Goal: Navigation & Orientation: Go to known website

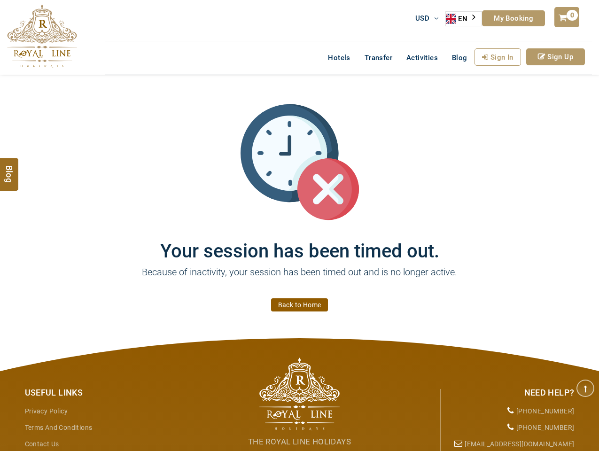
click at [299, 225] on h1 "Your session has been timed out." at bounding box center [299, 241] width 563 height 41
click at [464, 19] on link "EN" at bounding box center [464, 19] width 36 height 14
click at [497, 57] on link "Sign In" at bounding box center [497, 56] width 46 height 17
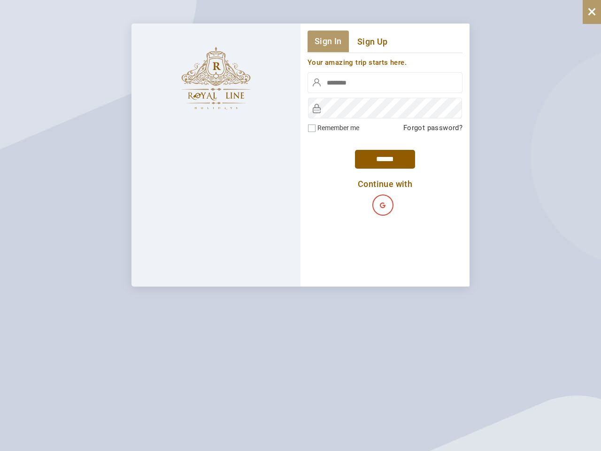
click at [555, 57] on link "Sign Up" at bounding box center [557, 56] width 59 height 17
